Goal: Task Accomplishment & Management: Manage account settings

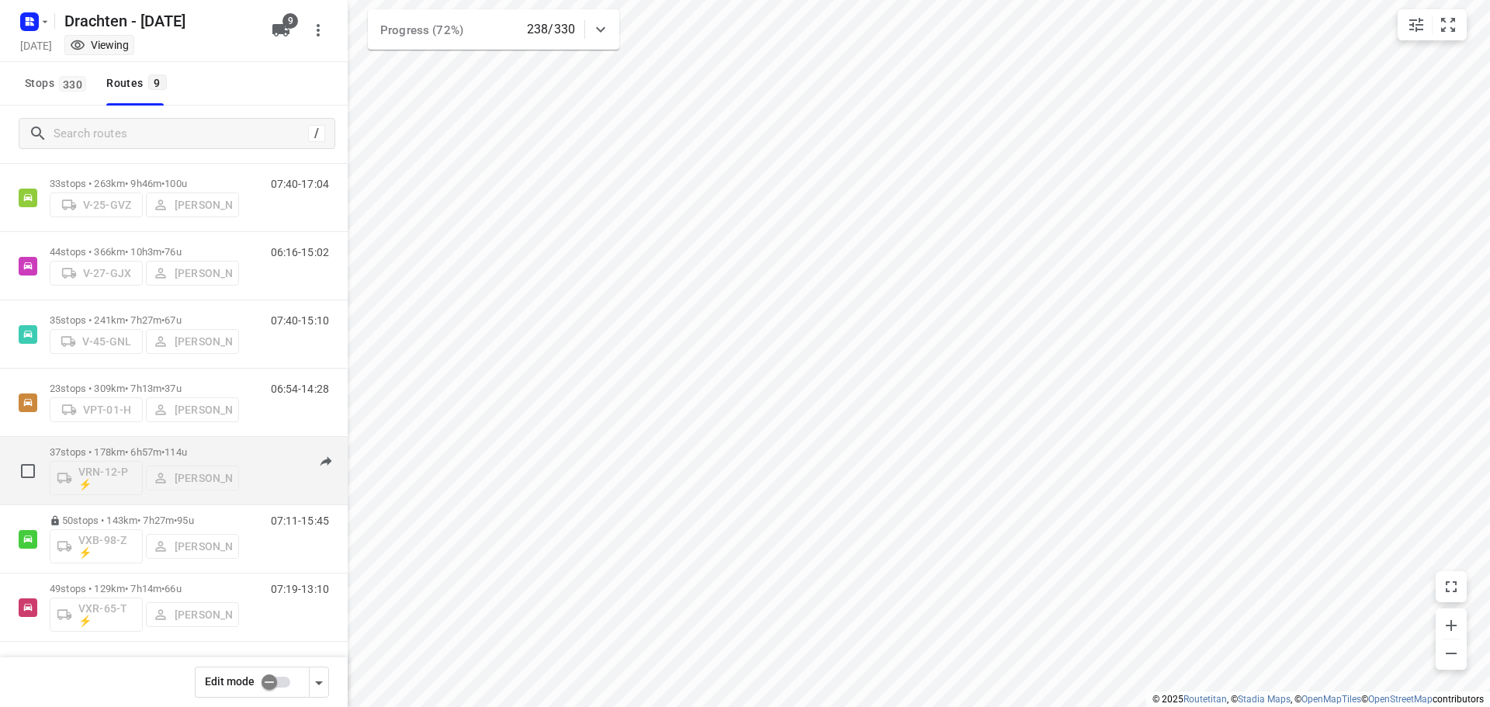
scroll to position [92, 0]
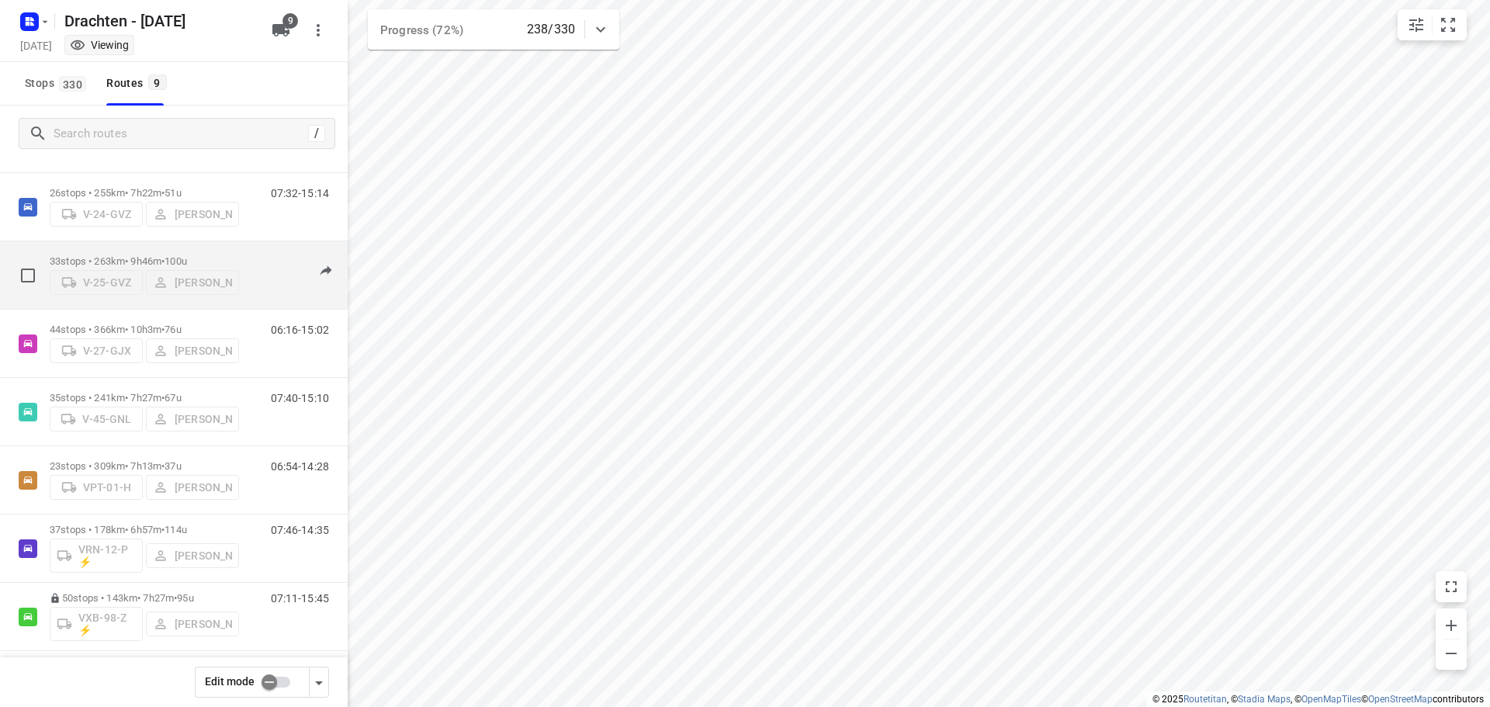
click at [211, 267] on div "V-25-GVZ Jelle Veenstra" at bounding box center [144, 281] width 189 height 28
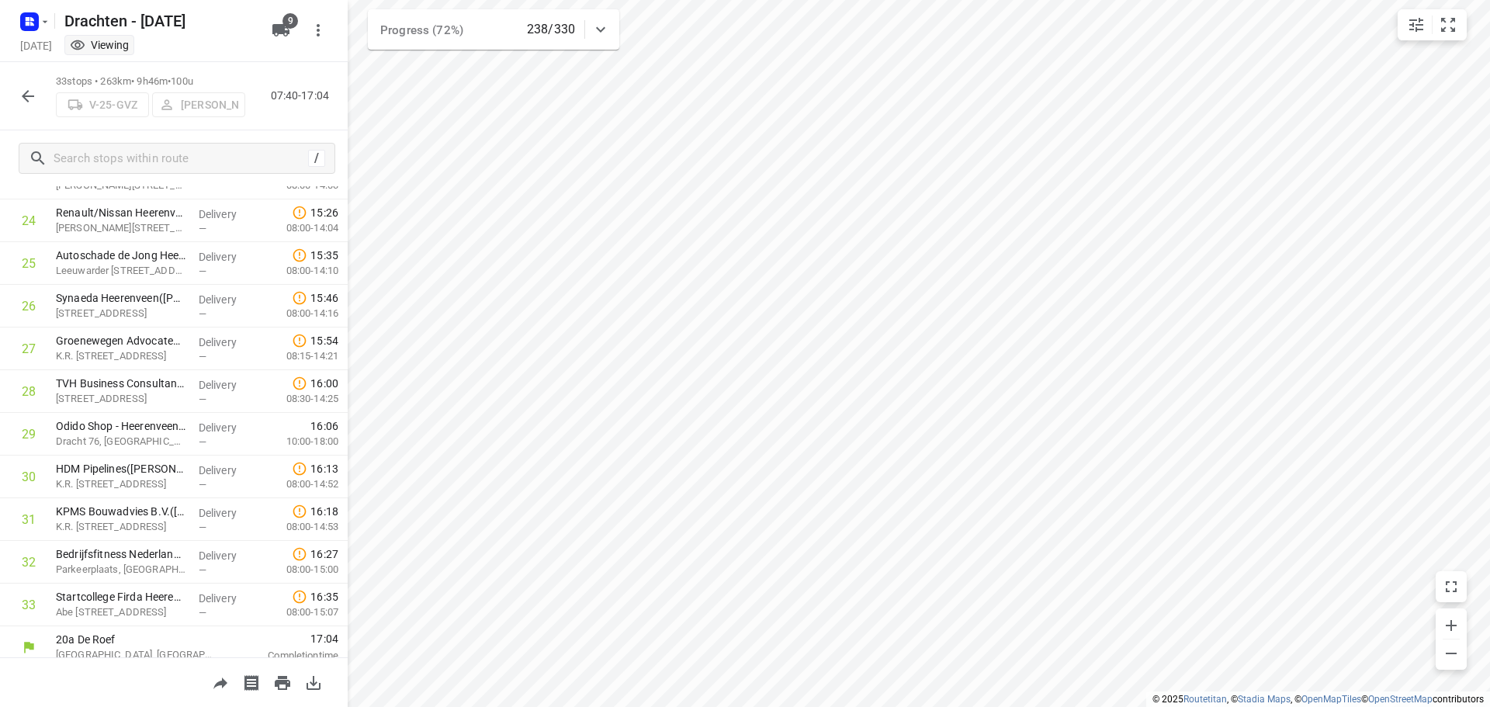
scroll to position [1058, 0]
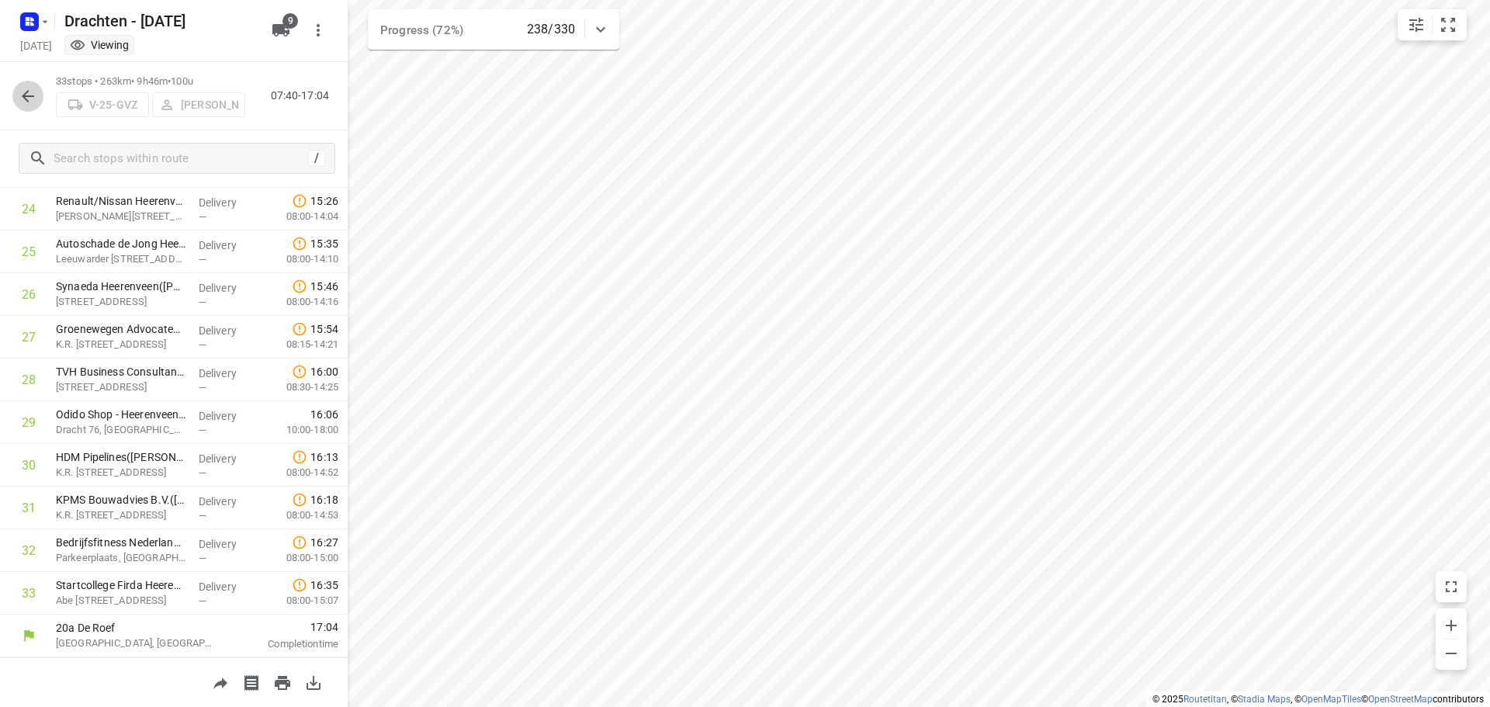
click at [12, 101] on button "button" at bounding box center [27, 96] width 31 height 31
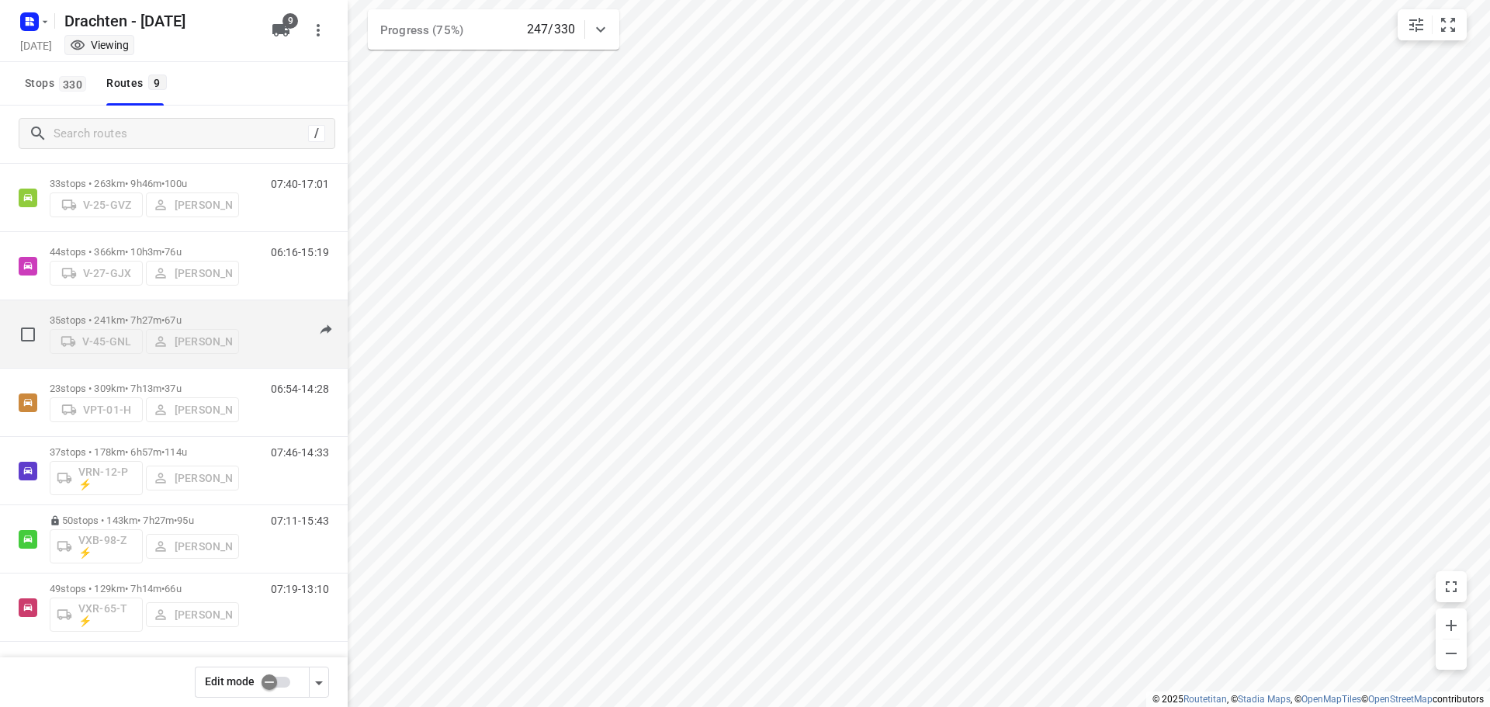
scroll to position [92, 0]
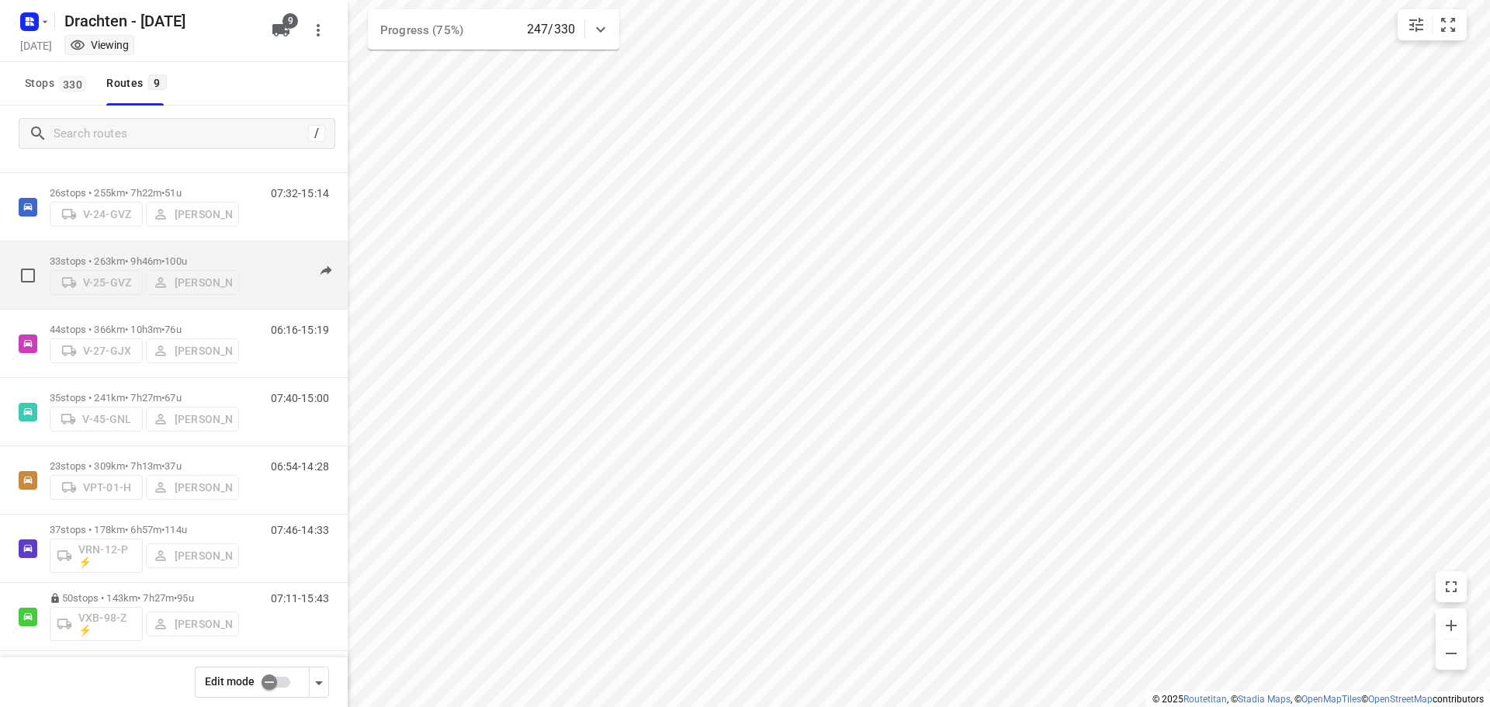
click at [187, 260] on span "100u" at bounding box center [176, 261] width 23 height 12
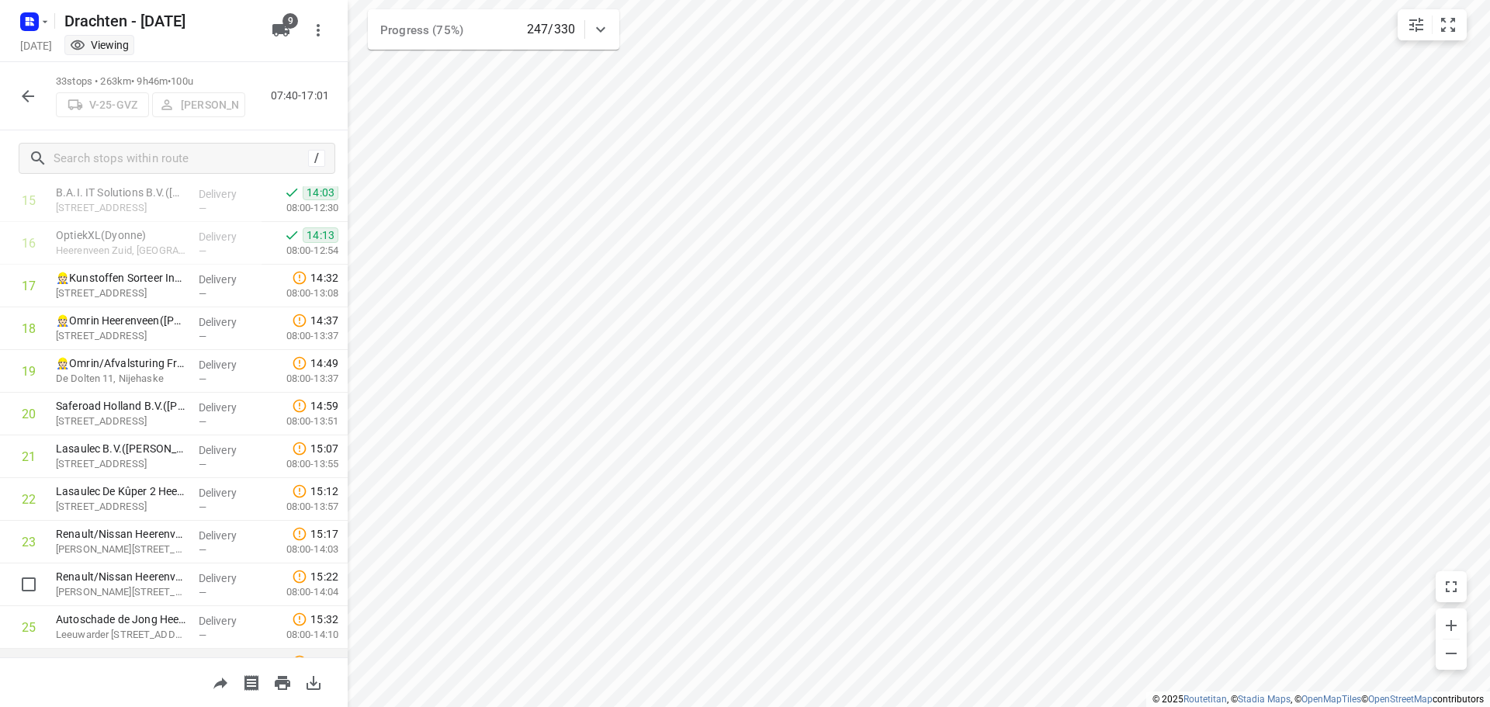
scroll to position [670, 0]
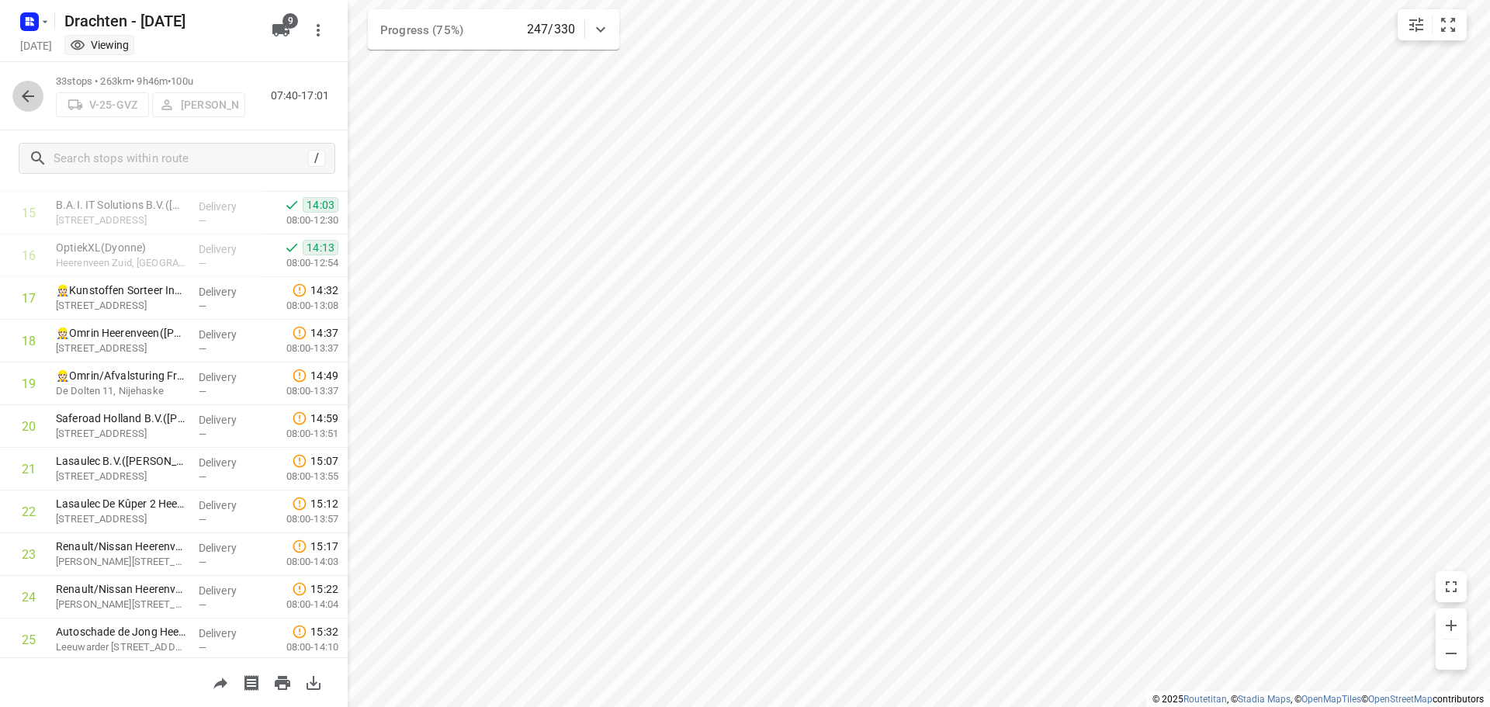
click at [27, 84] on button "button" at bounding box center [27, 96] width 31 height 31
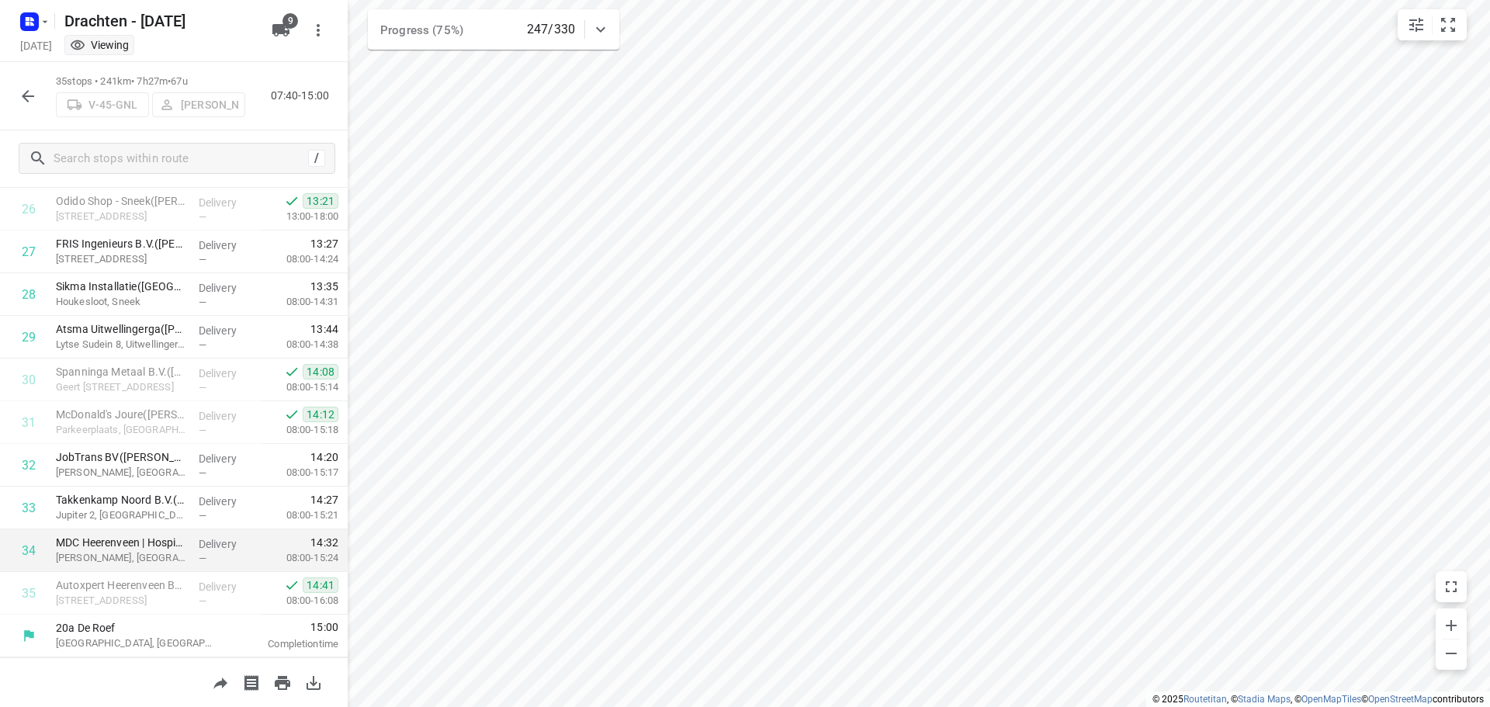
scroll to position [1058, 0]
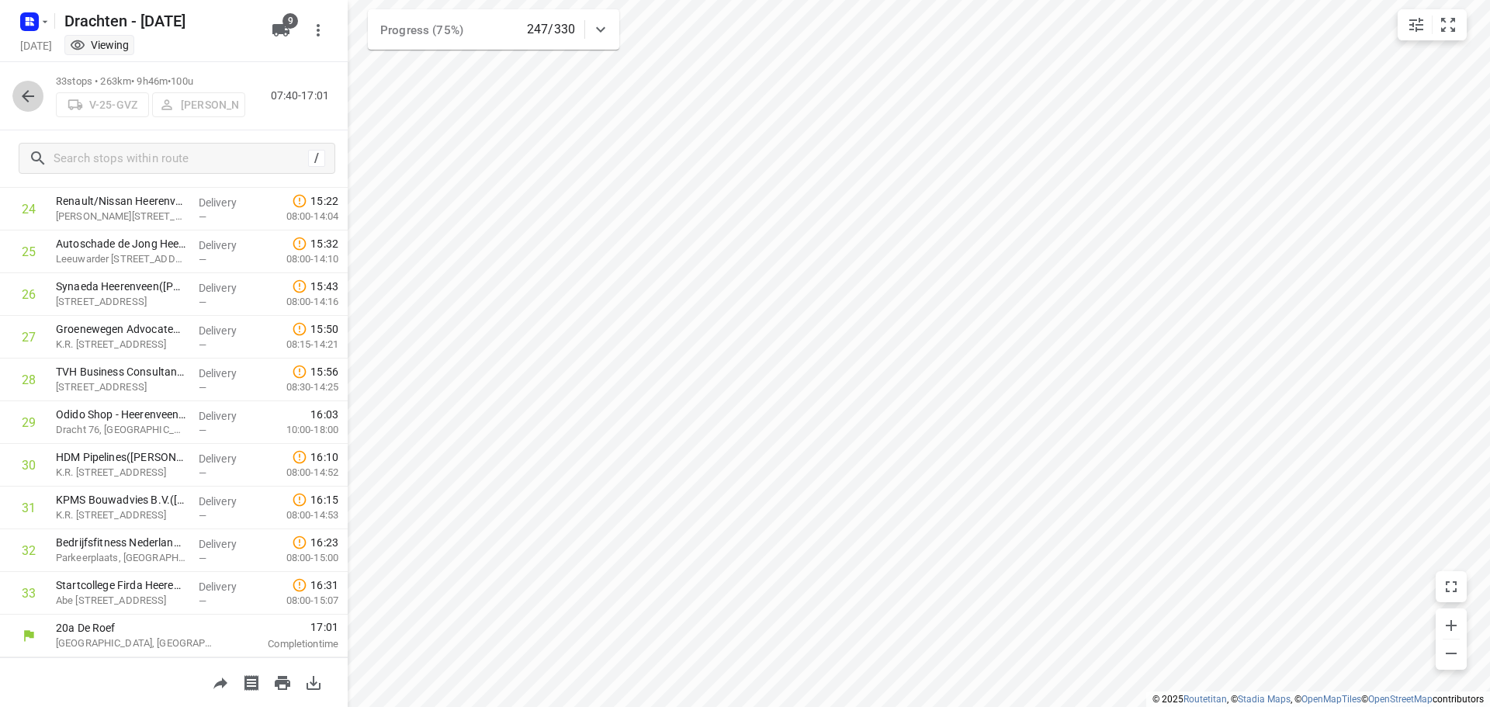
click at [19, 85] on button "button" at bounding box center [27, 96] width 31 height 31
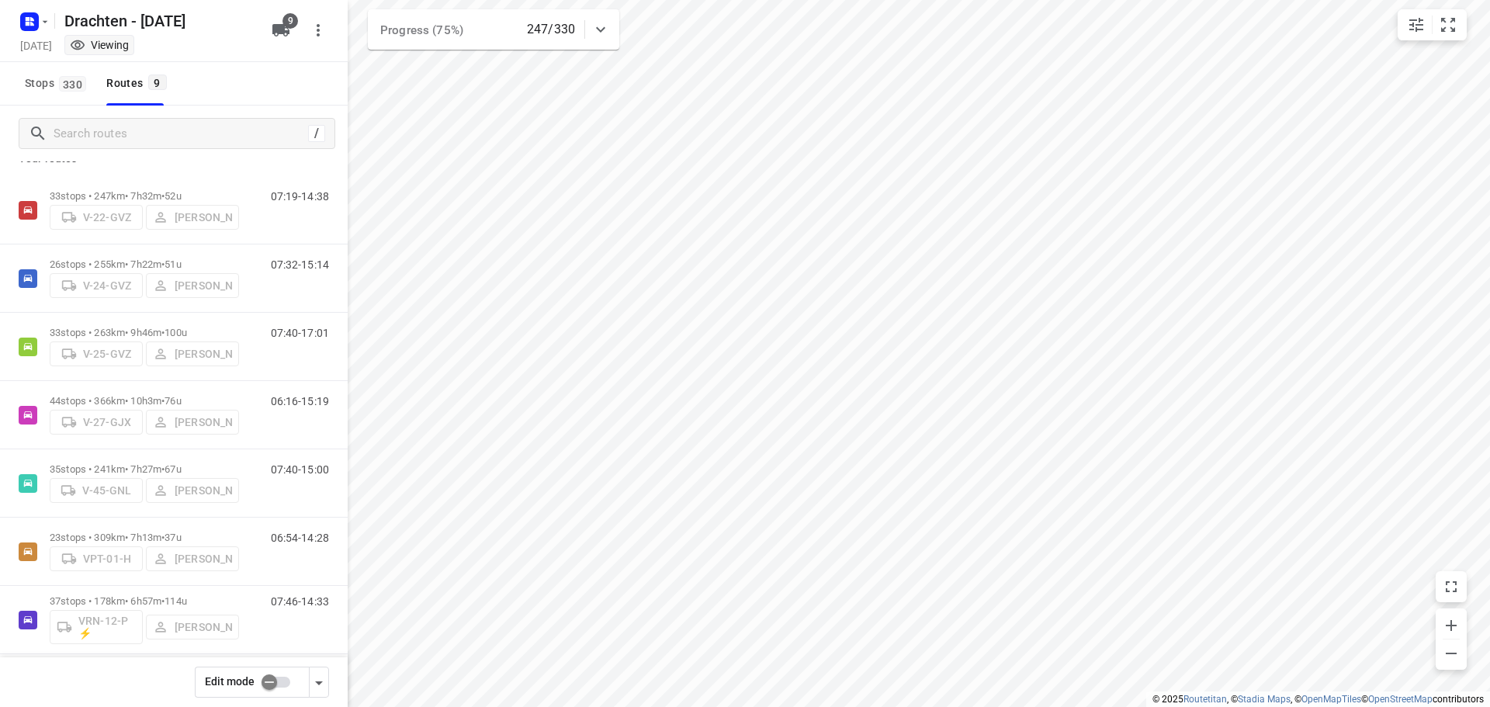
scroll to position [0, 0]
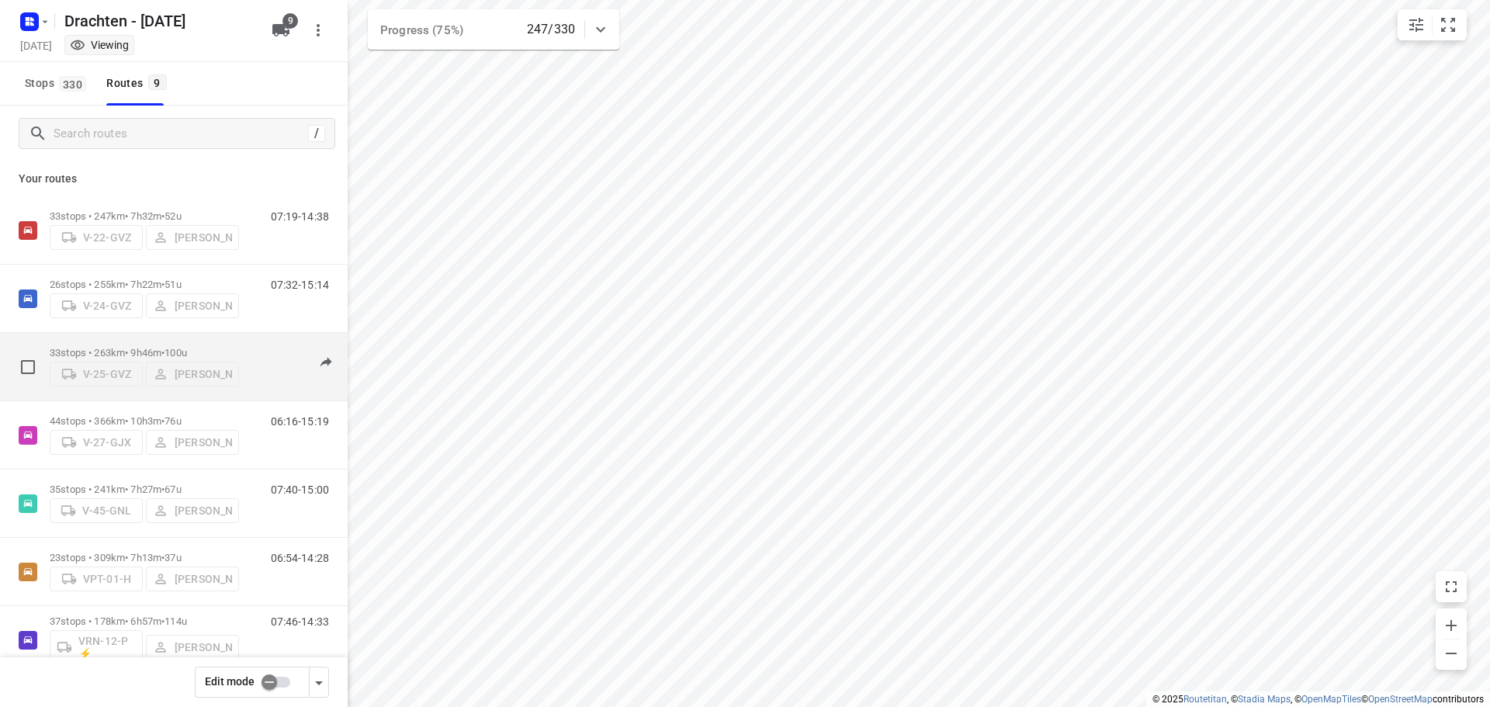
click at [160, 347] on p "33 stops • 263km • 9h46m • 100u" at bounding box center [144, 353] width 189 height 12
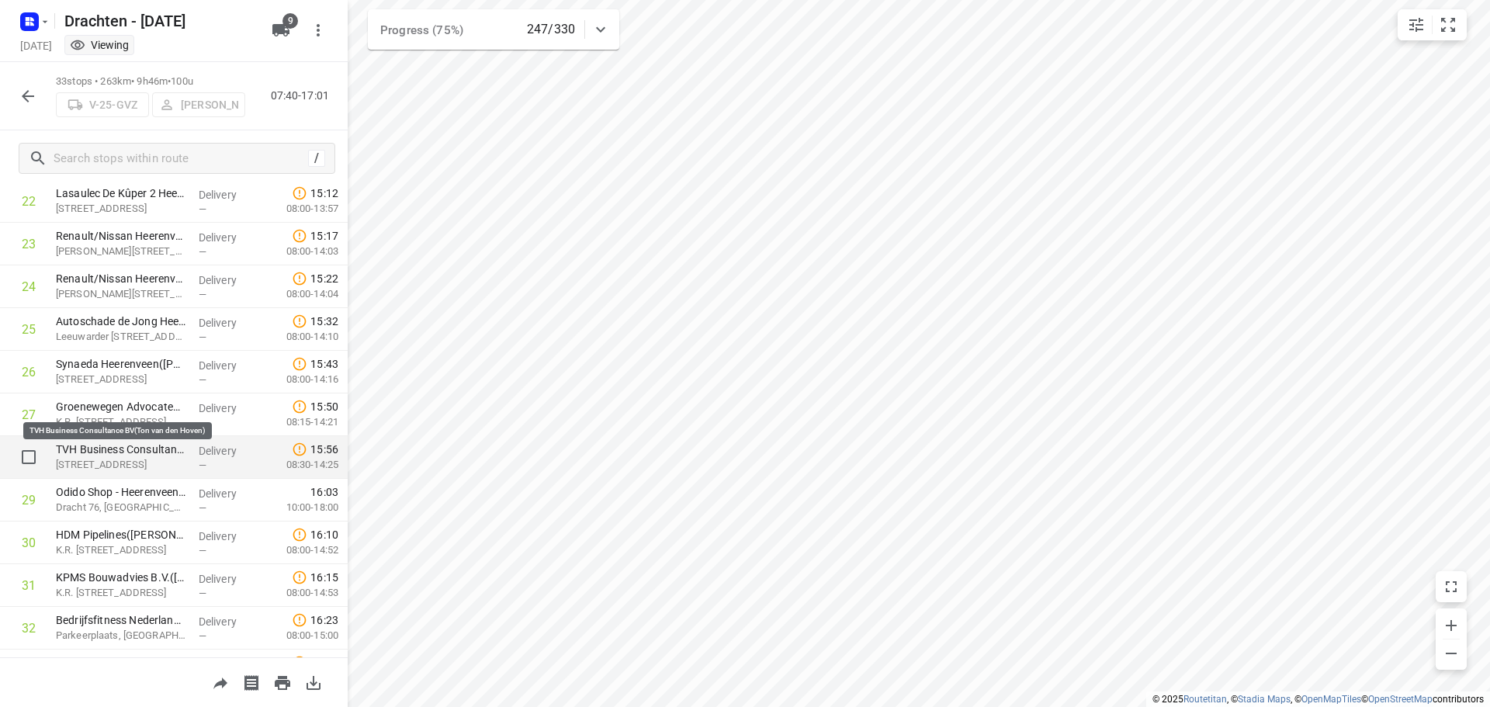
scroll to position [1058, 0]
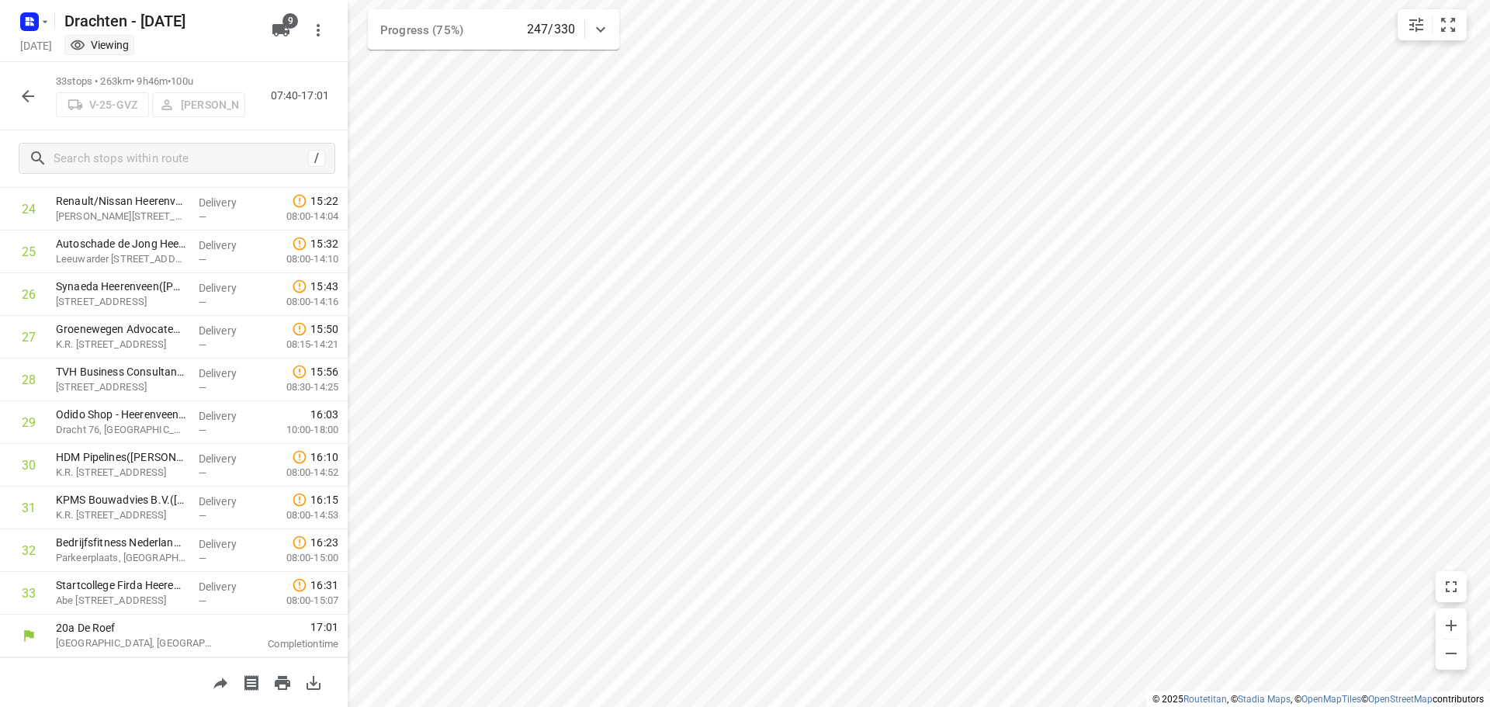
click at [38, 90] on button "button" at bounding box center [27, 96] width 31 height 31
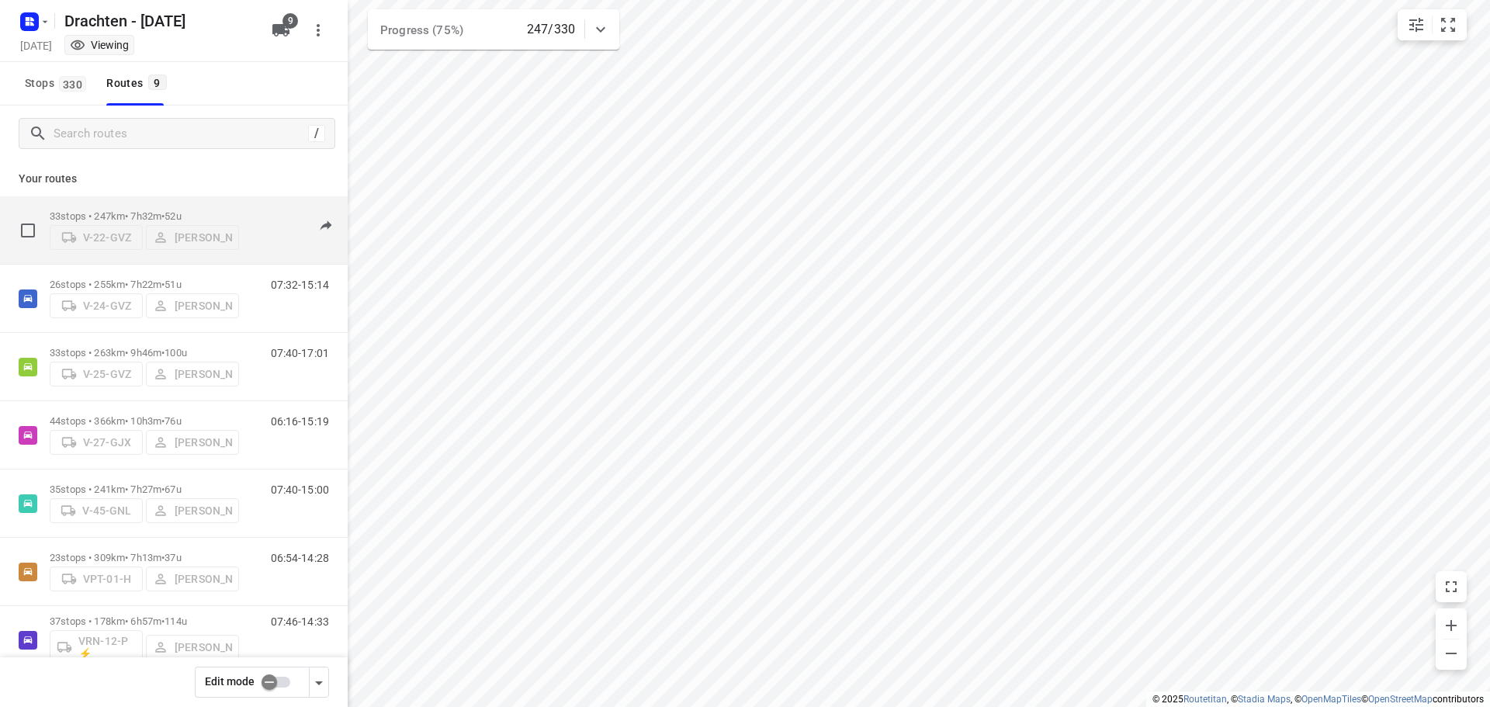
click at [123, 203] on div "33 stops • 247km • 7h32m • 52u V-22-GVZ Benny van der Woude" at bounding box center [144, 230] width 189 height 55
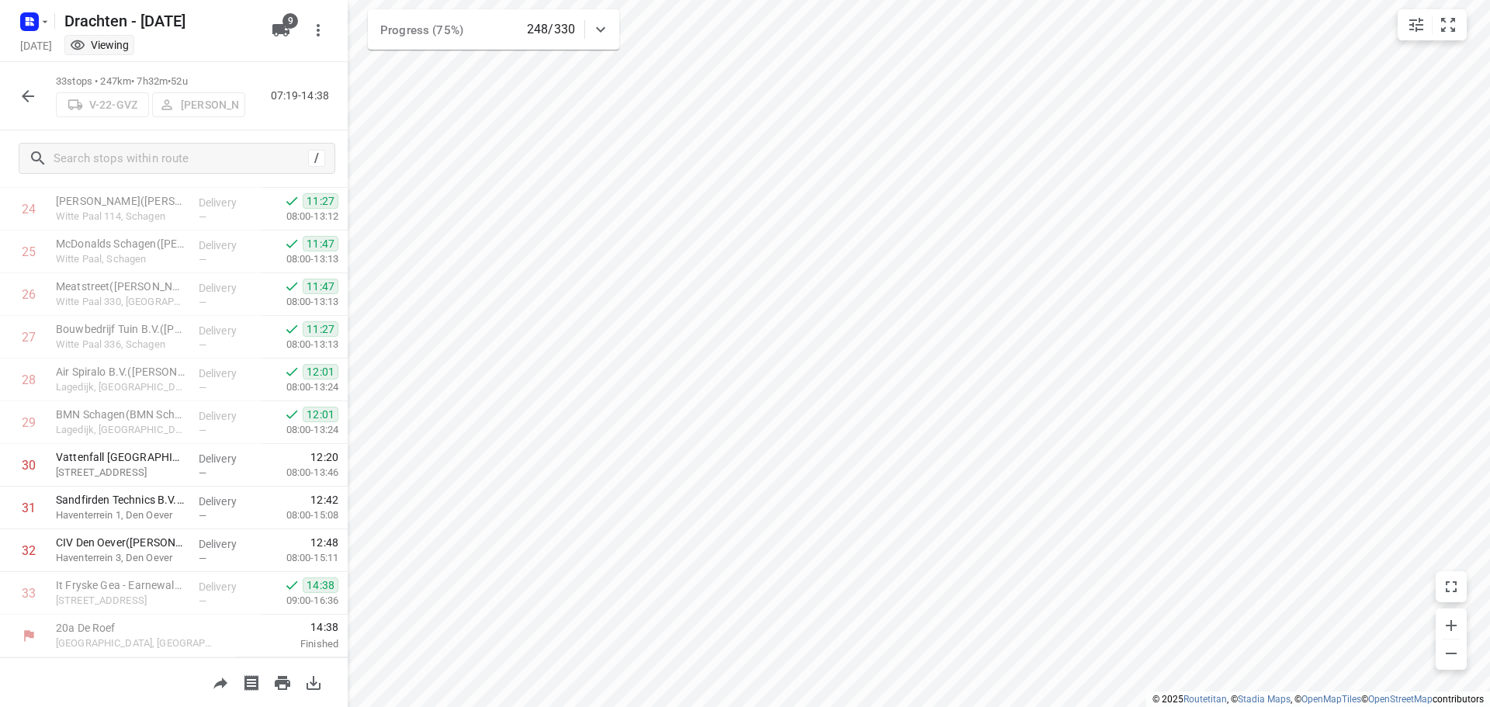
click at [29, 90] on icon "button" at bounding box center [28, 96] width 19 height 19
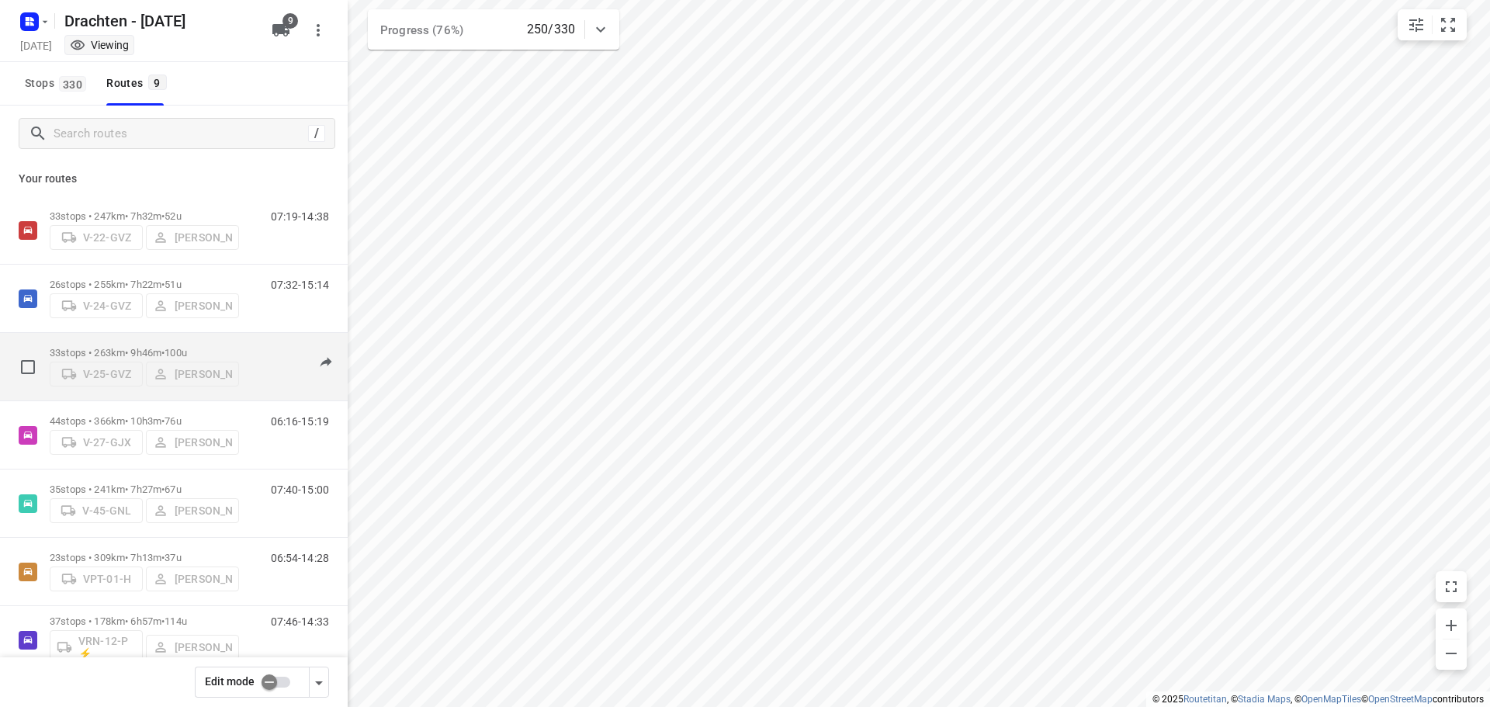
click at [183, 339] on div "33 stops • 263km • 9h46m • 100u V-25-GVZ Jelle Veenstra" at bounding box center [144, 366] width 189 height 55
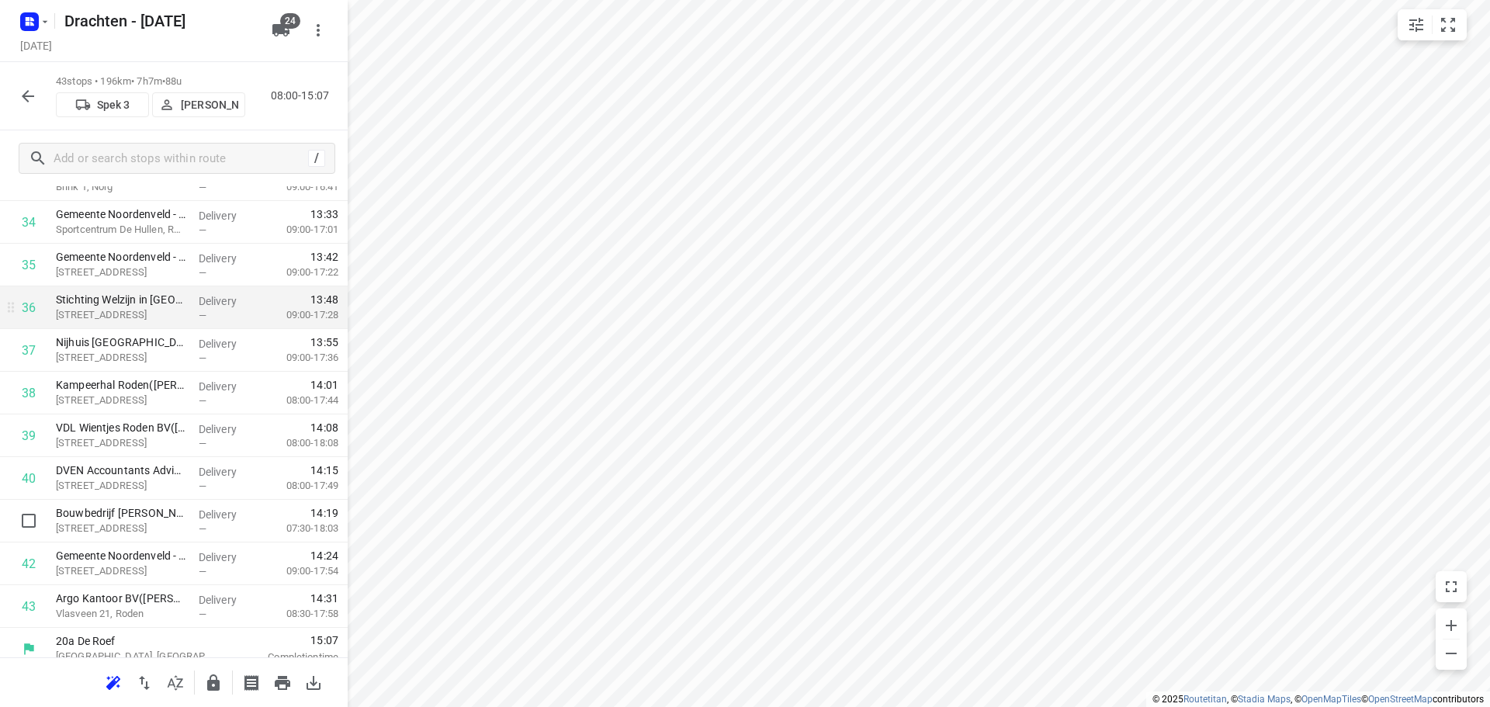
scroll to position [1485, 0]
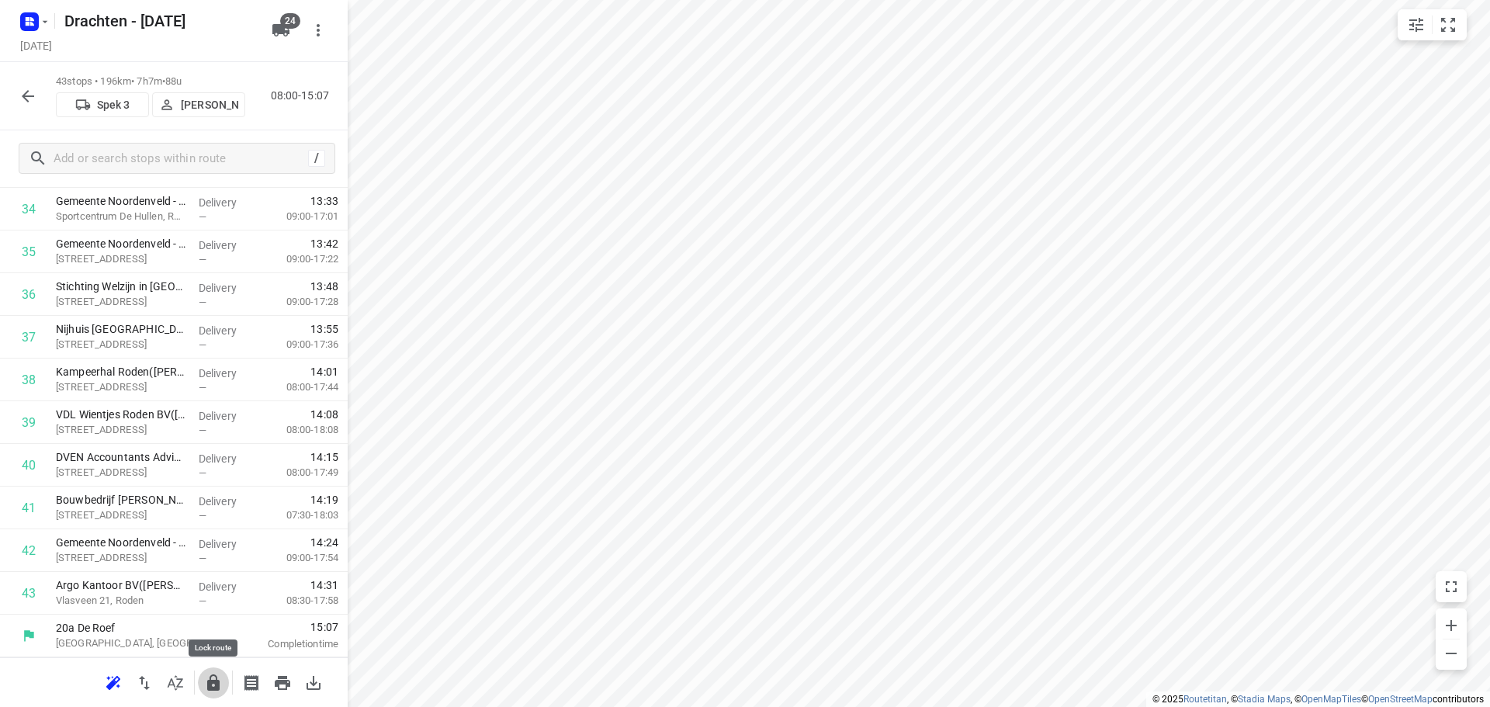
click at [207, 678] on icon "button" at bounding box center [213, 683] width 19 height 19
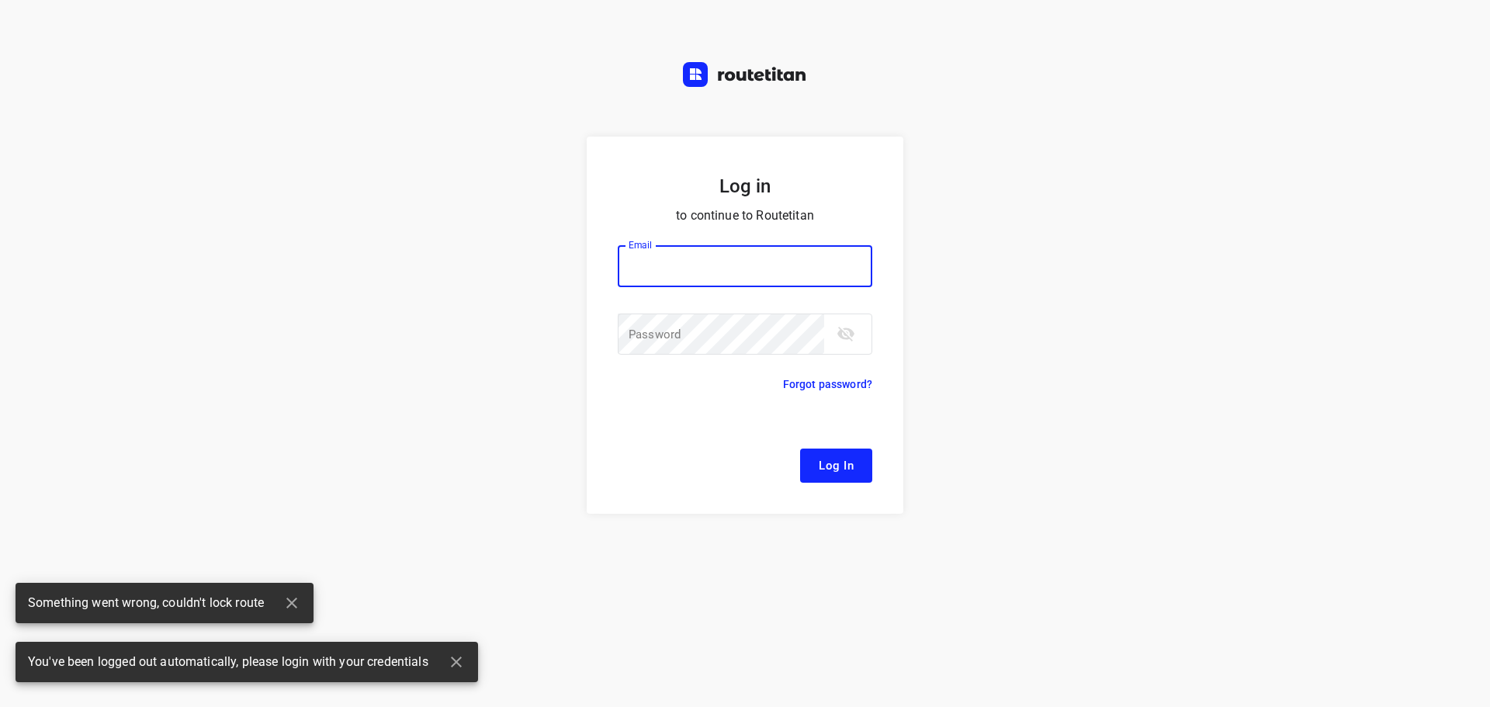
drag, startPoint x: 716, startPoint y: 258, endPoint x: 726, endPoint y: 270, distance: 15.4
click at [716, 258] on input "email" at bounding box center [745, 266] width 255 height 42
type input "remco@fruitopjewerk.nl"
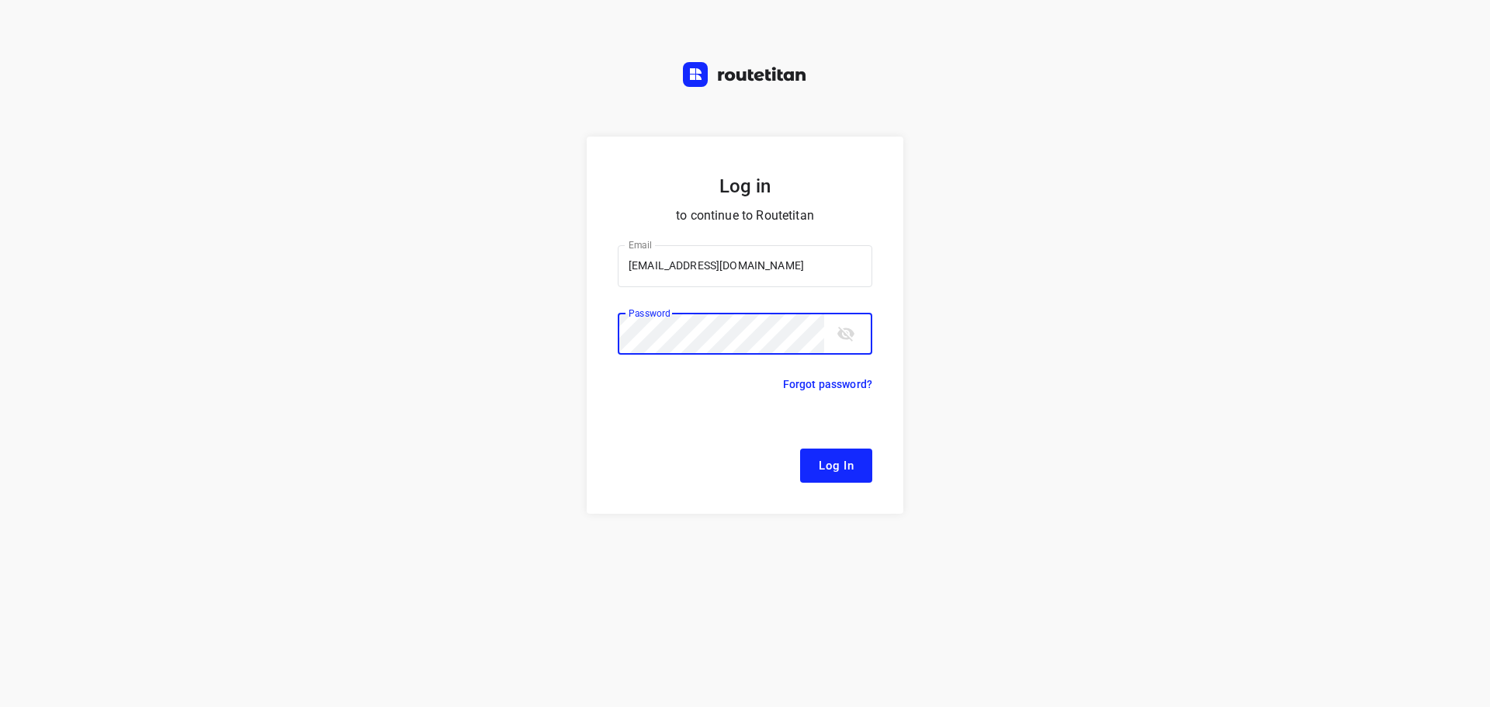
click at [800, 449] on button "Log In" at bounding box center [836, 466] width 72 height 34
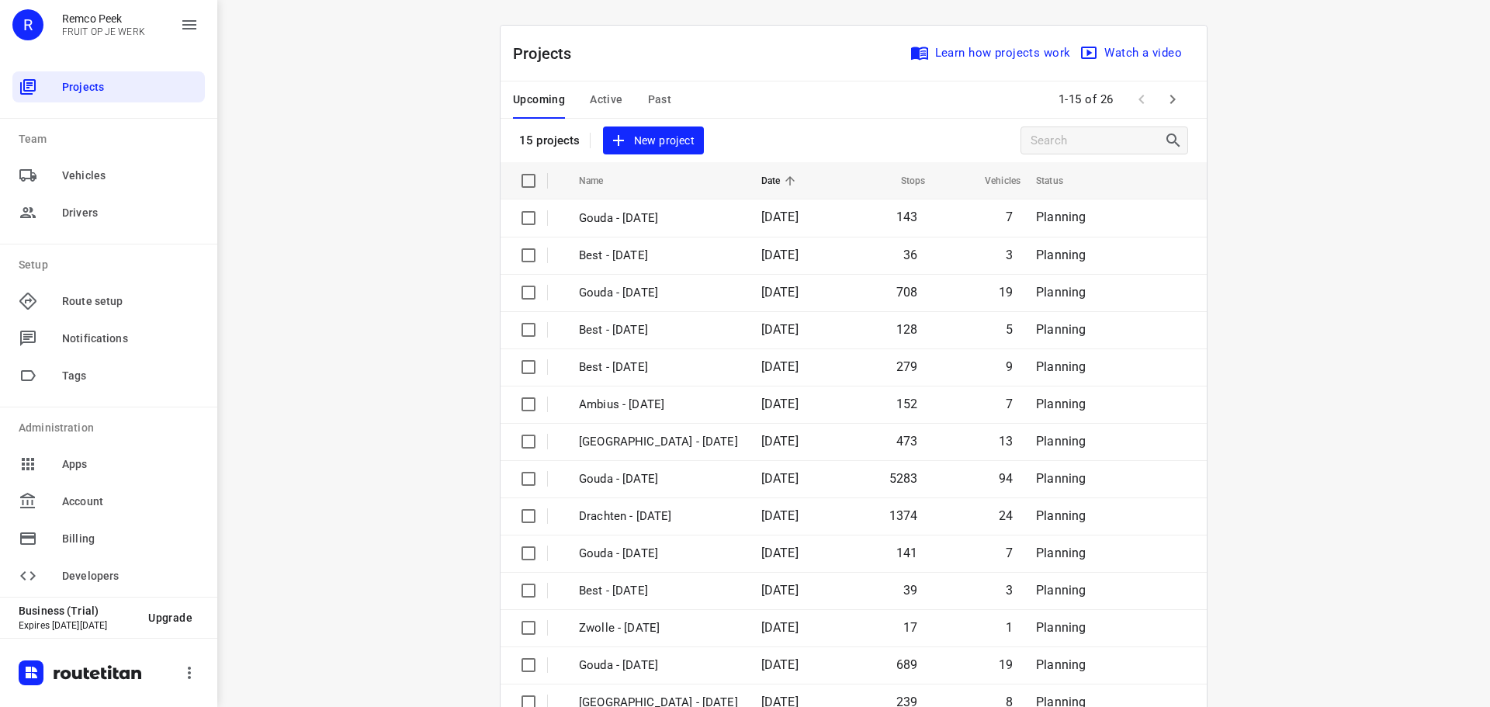
click at [608, 105] on span "Active" at bounding box center [606, 99] width 33 height 19
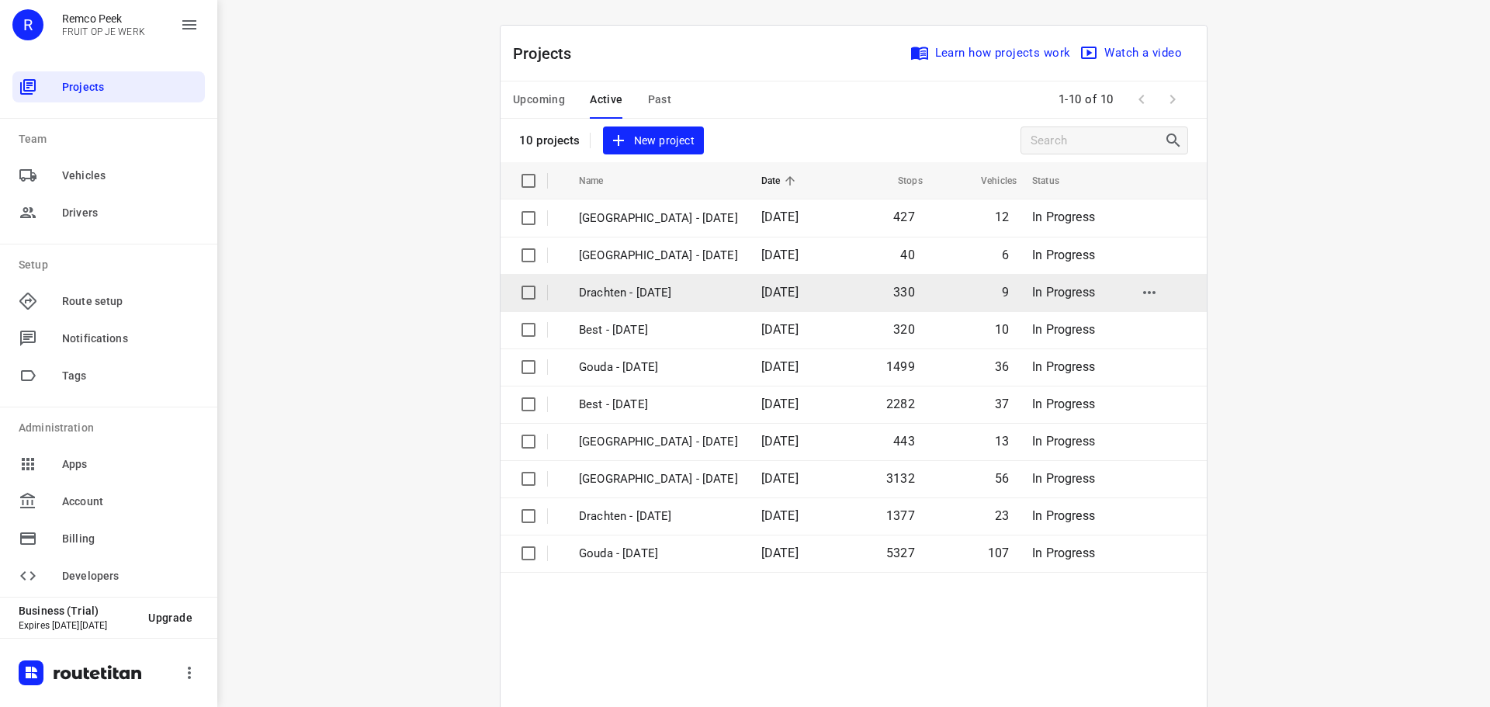
click at [651, 289] on p "Drachten - Tuesday" at bounding box center [658, 293] width 159 height 18
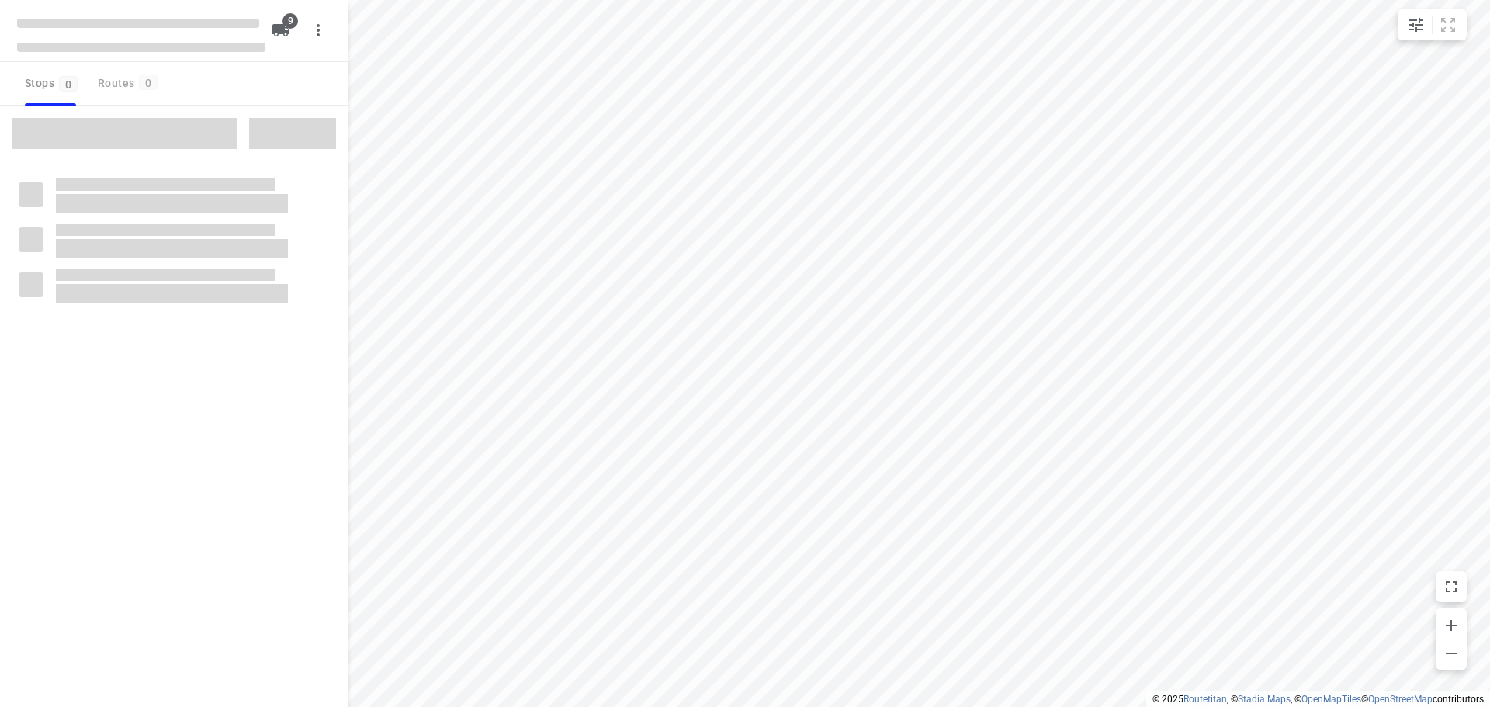
checkbox input "true"
